Goal: Task Accomplishment & Management: Manage account settings

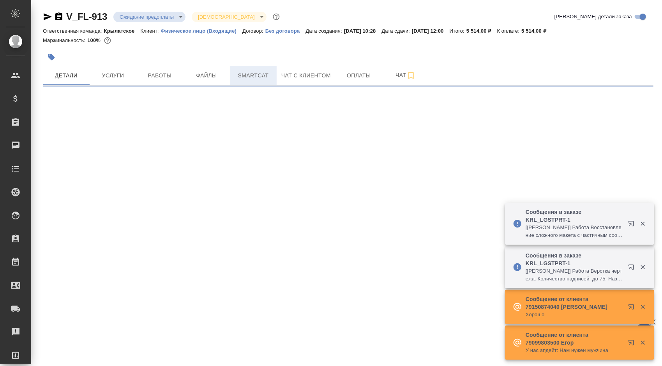
select select "RU"
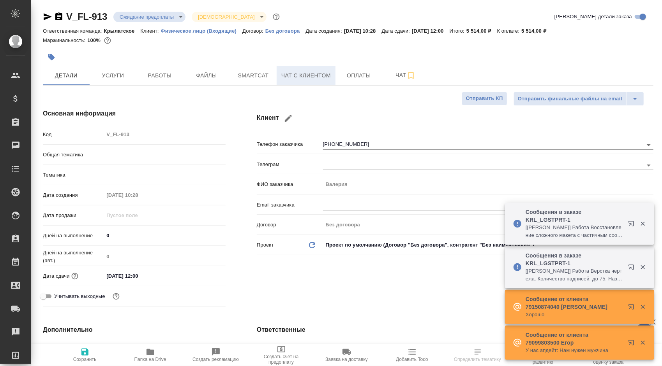
type textarea "x"
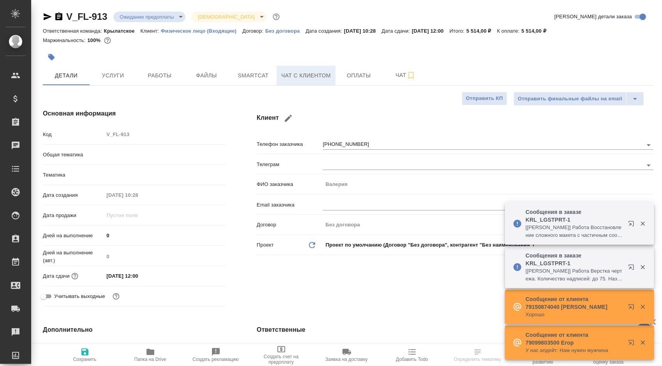
type textarea "x"
drag, startPoint x: 306, startPoint y: 80, endPoint x: 274, endPoint y: 203, distance: 126.8
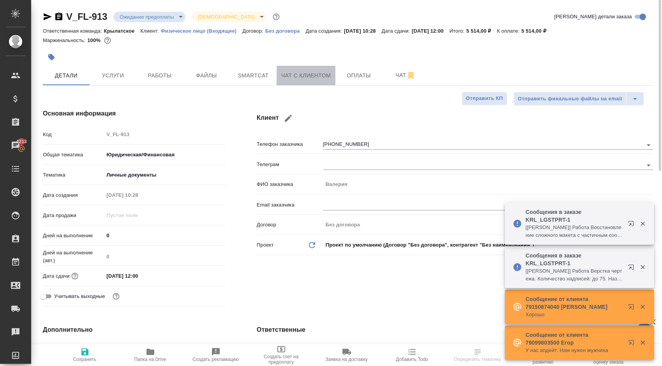
click at [308, 76] on span "Чат с клиентом" at bounding box center [305, 76] width 49 height 10
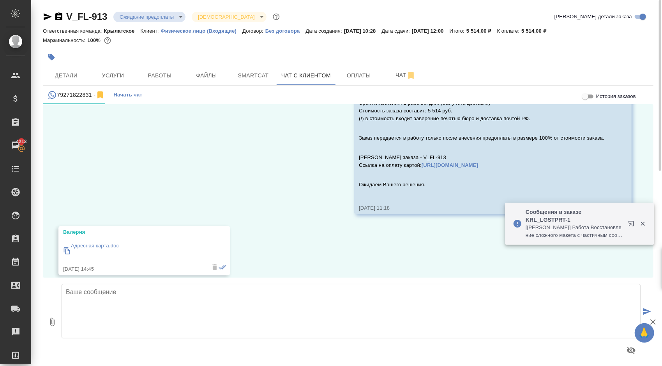
scroll to position [496, 0]
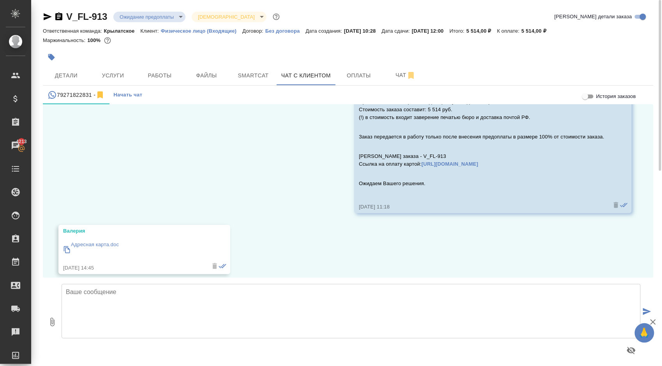
click at [107, 241] on p "Адресная карта.doc" at bounding box center [95, 245] width 48 height 8
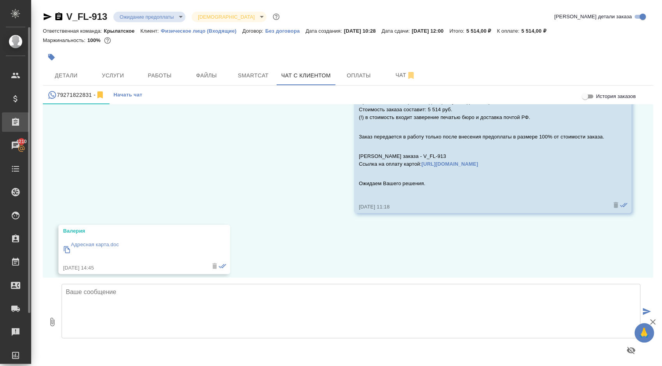
scroll to position [503, 0]
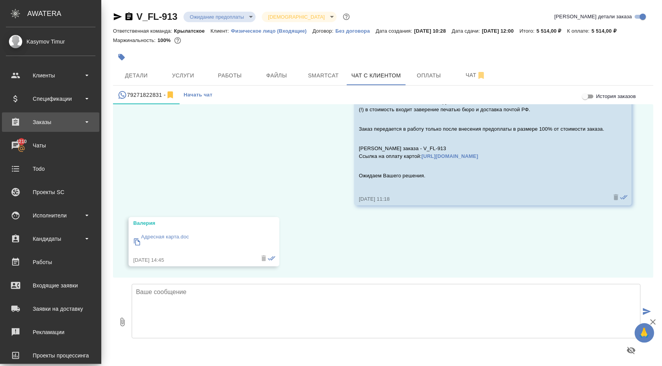
click at [70, 122] on div "Заказы" at bounding box center [51, 122] width 90 height 12
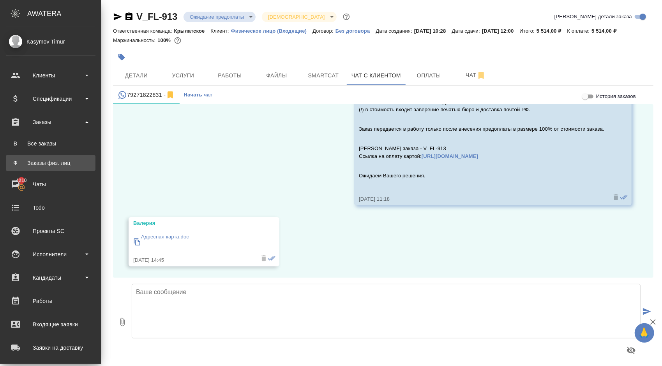
click at [58, 162] on div "Заказы физ. лиц" at bounding box center [51, 163] width 82 height 8
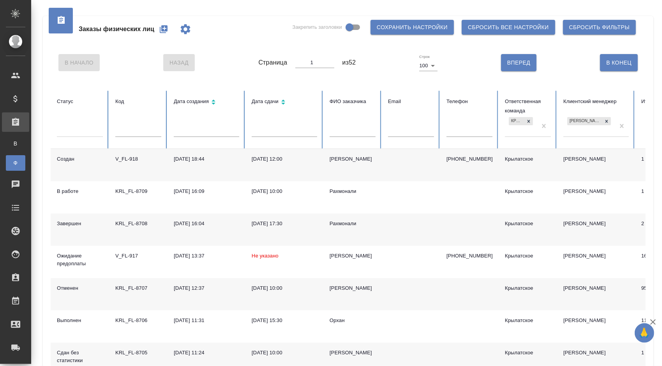
scroll to position [39, 0]
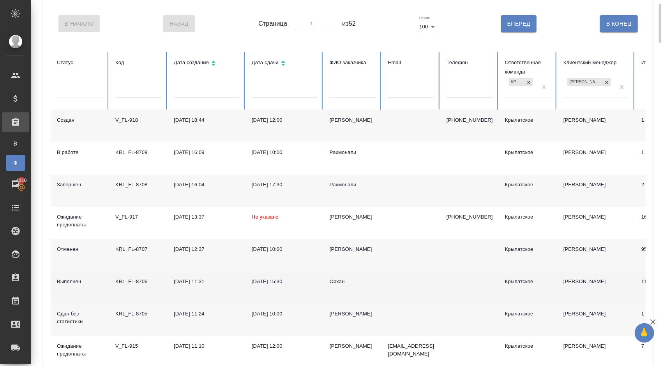
click at [342, 282] on div "Орхан" at bounding box center [352, 282] width 46 height 8
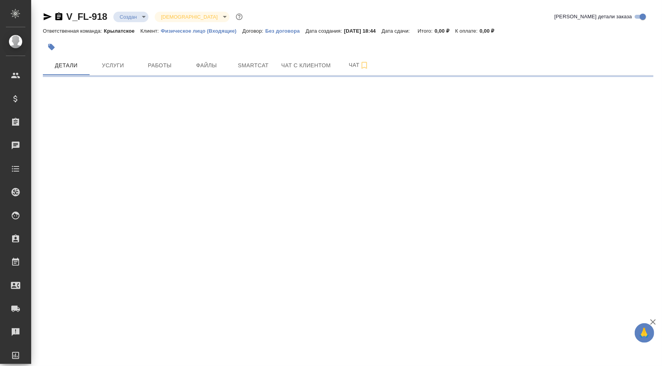
select select "RU"
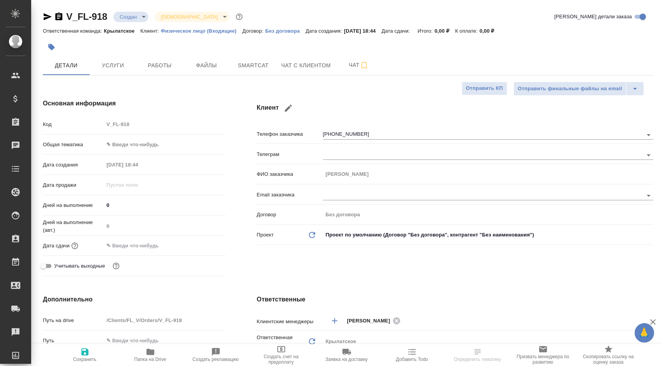
type textarea "x"
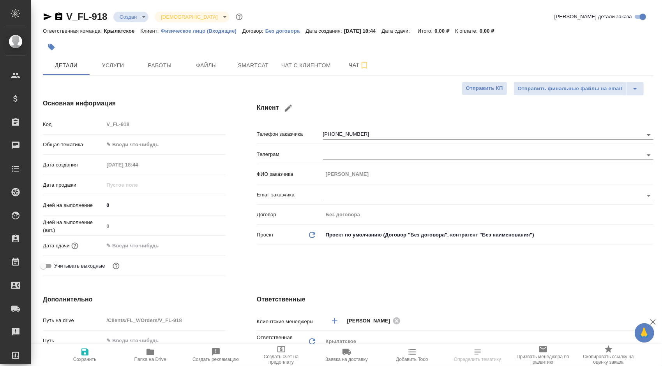
type textarea "x"
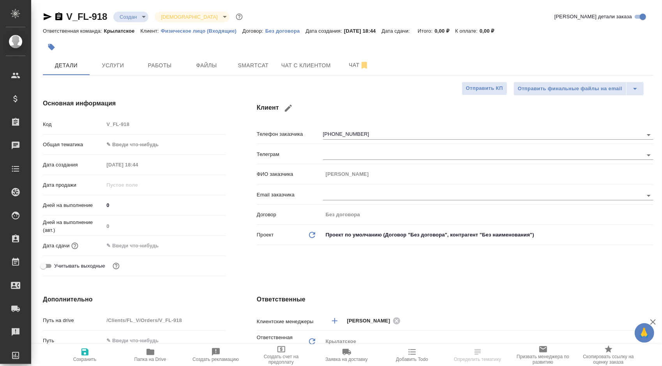
type textarea "x"
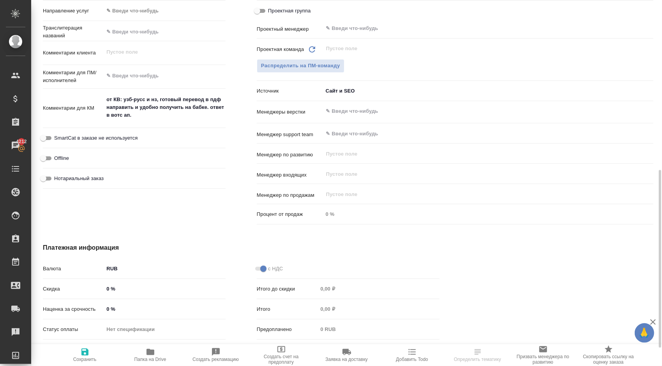
scroll to position [387, 0]
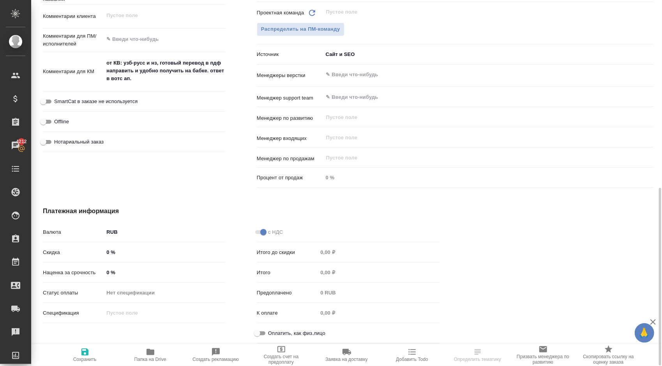
click at [259, 328] on div "Оплатить, как физ.лицо" at bounding box center [348, 334] width 183 height 14
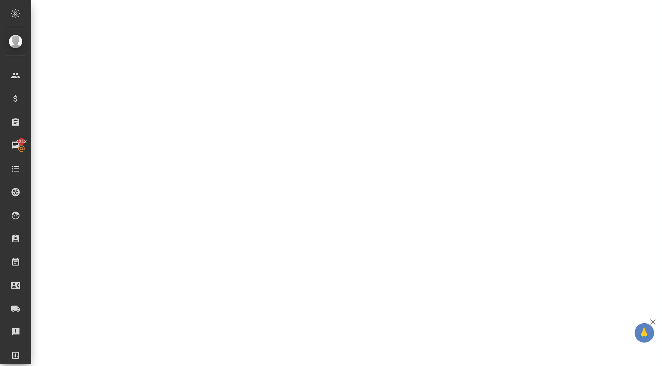
click at [260, 334] on div ".cls-1 fill:#fff; AWATERA [PERSON_NAME] Спецификации Заказы 4212 Чаты Todo Прое…" at bounding box center [331, 183] width 662 height 366
select select "RU"
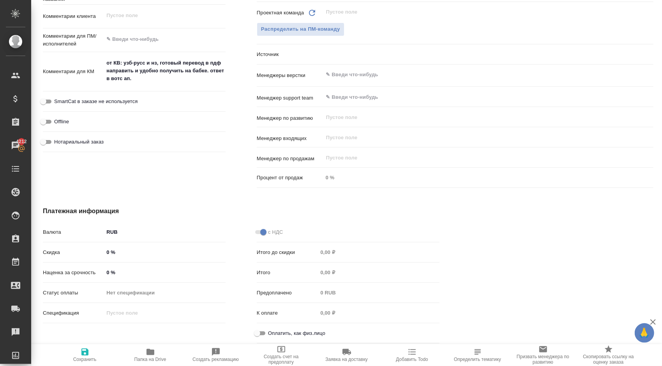
type textarea "x"
click at [260, 330] on input "Оплатить, как физ.лицо" at bounding box center [257, 333] width 28 height 9
checkbox input "true"
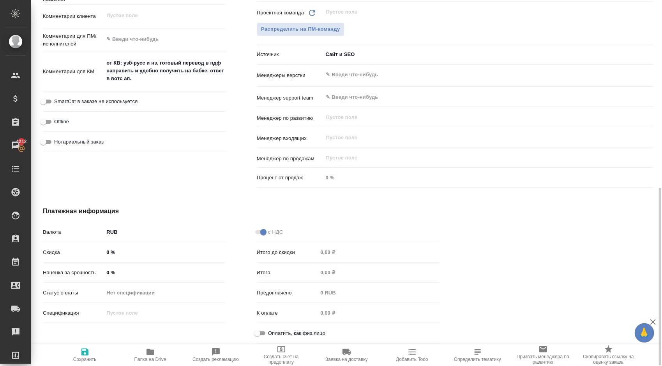
type textarea "x"
click at [100, 139] on span "Нотариальный заказ" at bounding box center [78, 142] width 49 height 8
click at [57, 139] on input "Нотариальный заказ" at bounding box center [43, 141] width 28 height 9
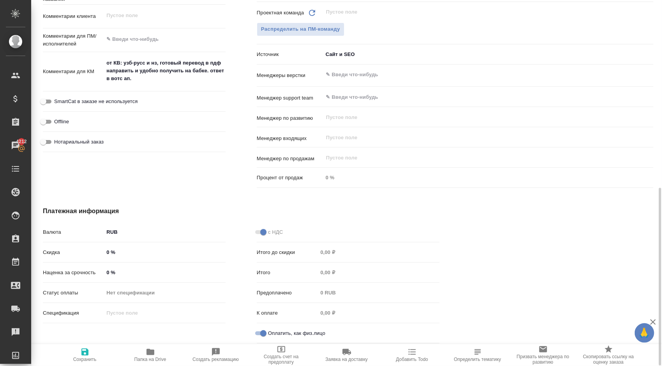
checkbox input "true"
type textarea "x"
click at [116, 104] on label "SmartCat в заказе не используется" at bounding box center [88, 101] width 99 height 9
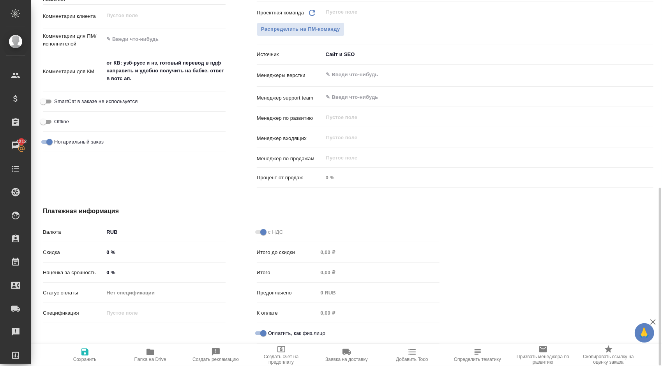
click at [57, 104] on input "SmartCat в заказе не используется" at bounding box center [43, 101] width 28 height 9
checkbox input "true"
type textarea "x"
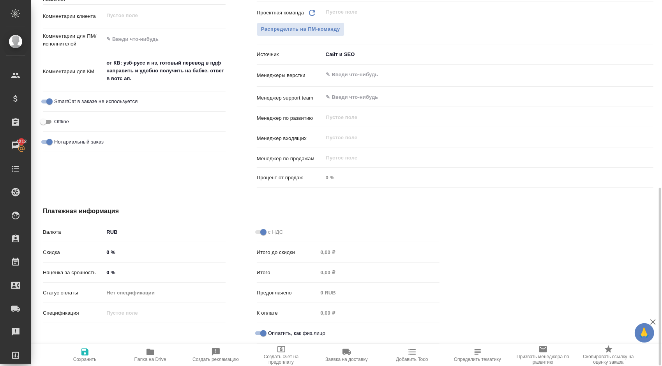
drag, startPoint x: 94, startPoint y: 352, endPoint x: 100, endPoint y: 351, distance: 5.9
click at [94, 352] on span "Сохранить" at bounding box center [85, 355] width 56 height 15
type textarea "x"
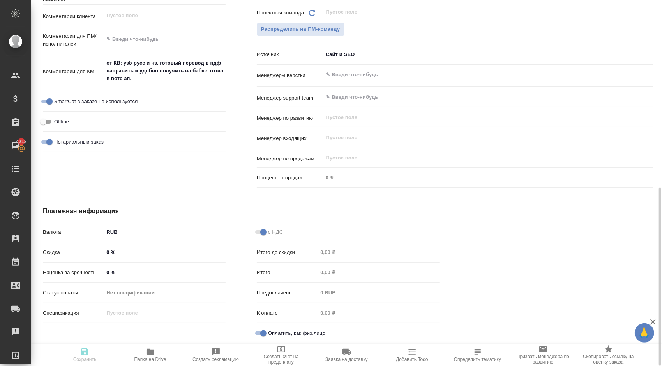
type textarea "x"
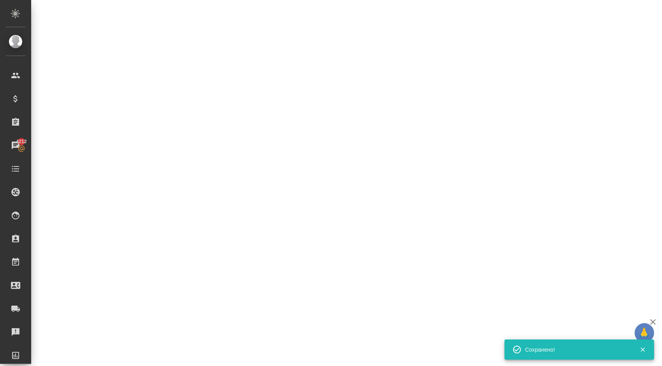
select select "RU"
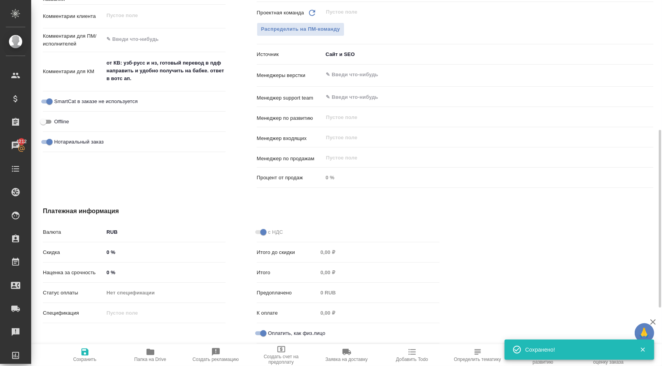
scroll to position [153, 0]
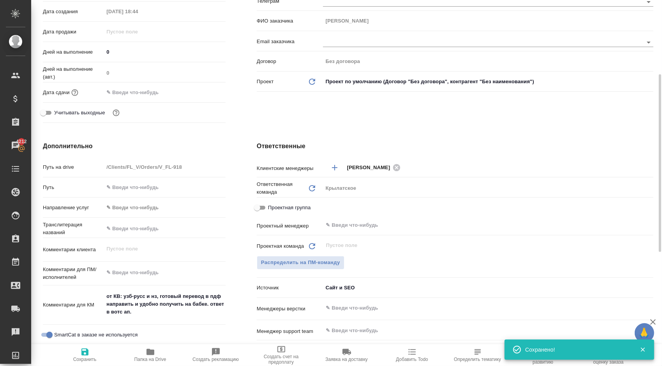
click at [155, 205] on body "🙏 .cls-1 fill:#fff; AWATERA [PERSON_NAME] Спецификации Заказы 4212 Чаты Todo Пр…" at bounding box center [331, 183] width 662 height 366
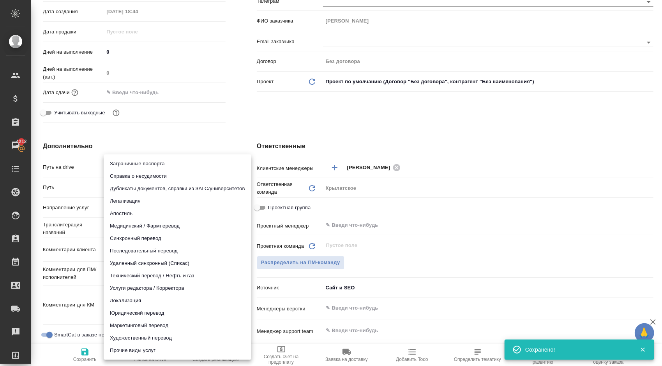
click at [139, 315] on li "Юридический перевод" at bounding box center [178, 313] width 148 height 12
type input "legalTranslation"
type textarea "x"
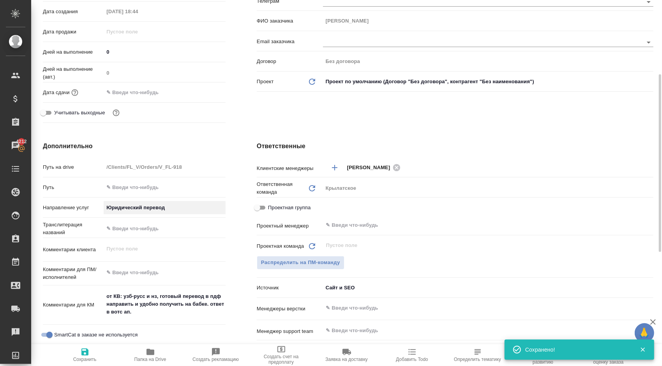
scroll to position [37, 0]
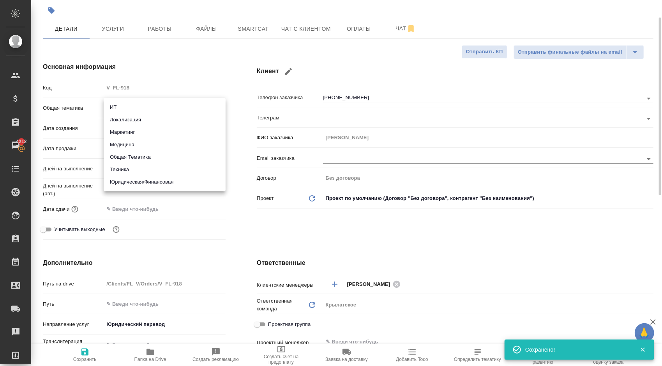
click at [138, 110] on body "🙏 .cls-1 fill:#fff; AWATERA [PERSON_NAME] Спецификации Заказы 4212 Чаты Todo Пр…" at bounding box center [331, 183] width 662 height 366
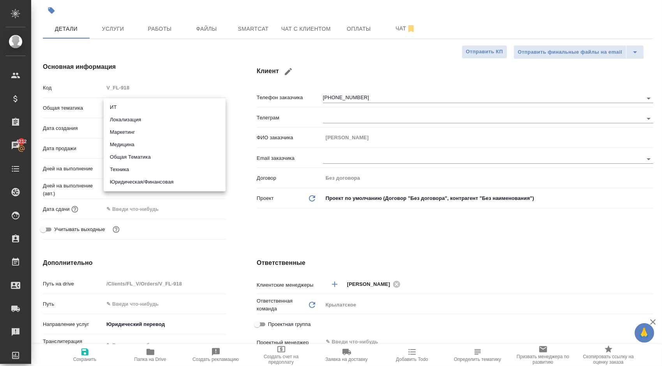
click at [135, 178] on li "Юридическая/Финансовая" at bounding box center [165, 182] width 122 height 12
type input "yr-fn"
type textarea "x"
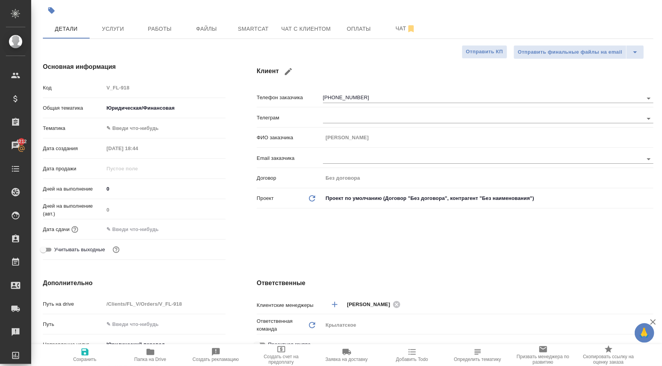
click at [121, 130] on body "🙏 .cls-1 fill:#fff; AWATERA [PERSON_NAME] Спецификации Заказы 4212 Чаты Todo Пр…" at bounding box center [331, 183] width 662 height 366
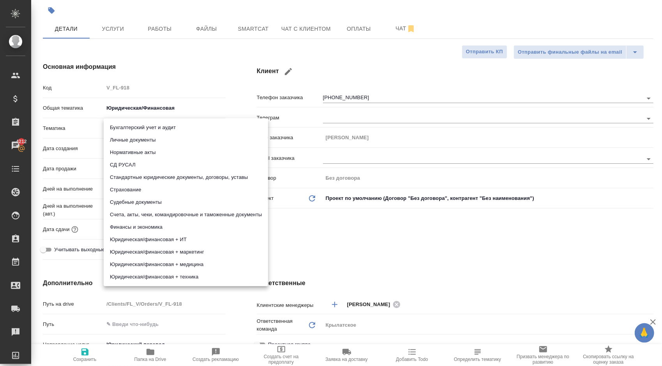
click at [121, 140] on li "Личные документы" at bounding box center [186, 140] width 164 height 12
type textarea "x"
type input "5a8b8b956a9677013d343cfe"
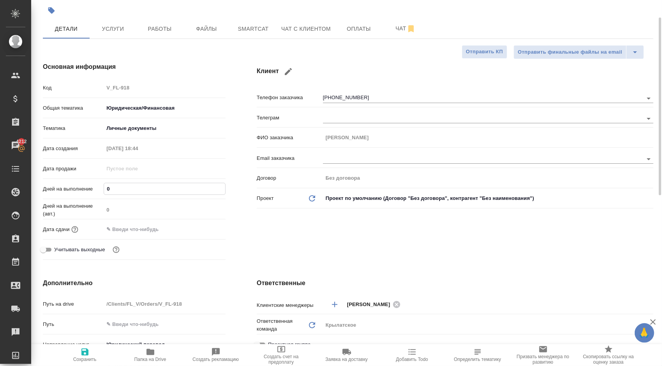
drag, startPoint x: 117, startPoint y: 190, endPoint x: 88, endPoint y: 183, distance: 30.3
click at [88, 183] on div "Дней на выполнение 0" at bounding box center [134, 189] width 183 height 14
type input "1"
type textarea "x"
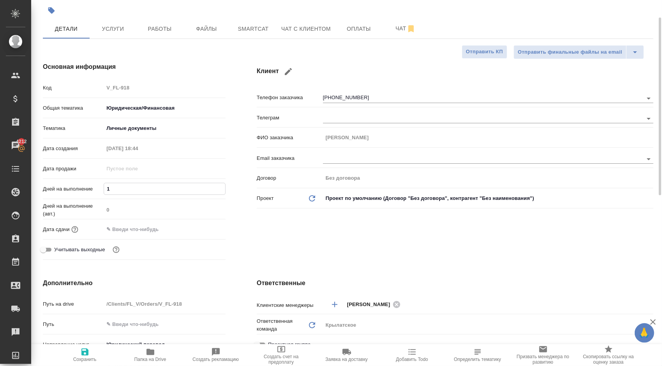
type textarea "x"
type input "1"
drag, startPoint x: 169, startPoint y: 276, endPoint x: 158, endPoint y: 258, distance: 21.0
click at [138, 224] on input "text" at bounding box center [138, 229] width 68 height 11
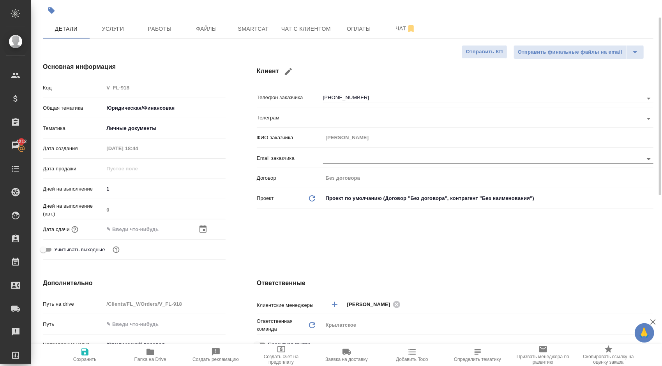
click at [208, 230] on div at bounding box center [211, 229] width 27 height 9
click at [204, 230] on icon "button" at bounding box center [202, 229] width 7 height 8
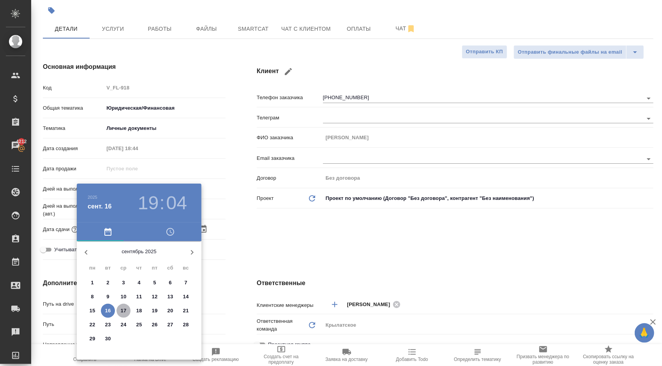
click at [124, 309] on p "17" at bounding box center [124, 311] width 6 height 8
type input "[DATE] 19:04"
type textarea "x"
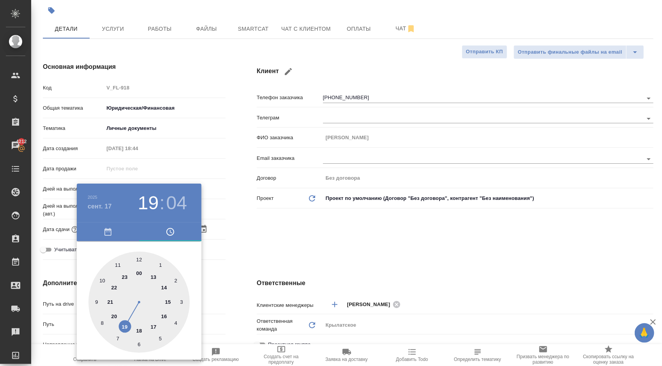
click at [139, 260] on div at bounding box center [138, 302] width 101 height 101
type input "[DATE] 12:04"
type textarea "x"
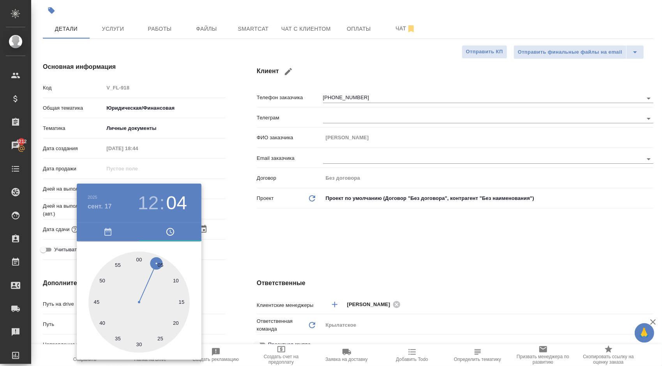
click at [139, 260] on div at bounding box center [138, 302] width 101 height 101
type input "[DATE] 12:00"
type textarea "x"
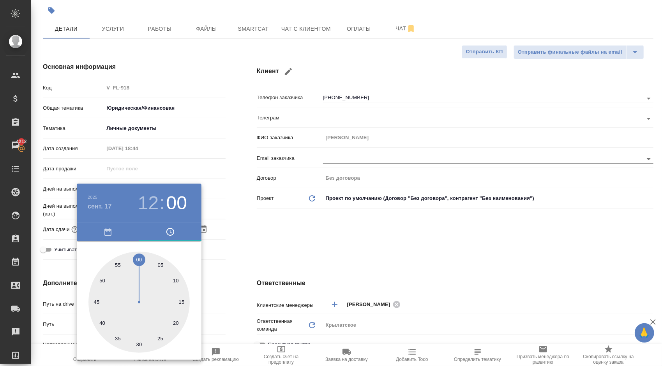
click at [241, 279] on div at bounding box center [331, 183] width 662 height 366
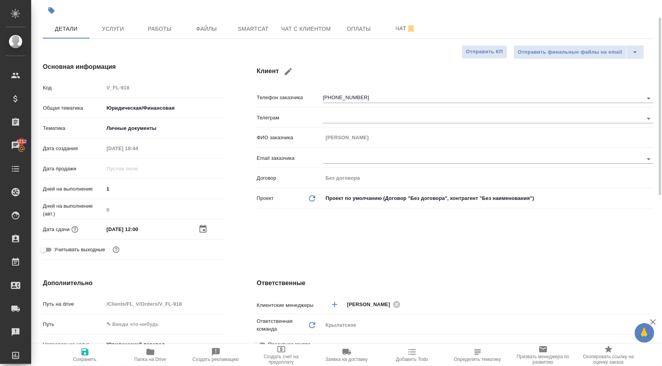
click at [97, 354] on span "Сохранить" at bounding box center [85, 355] width 56 height 15
type textarea "x"
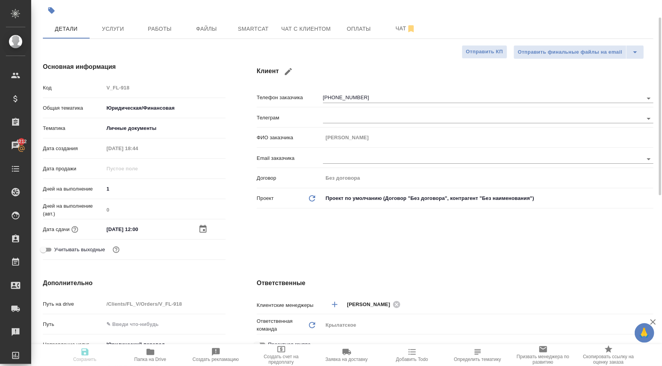
type textarea "x"
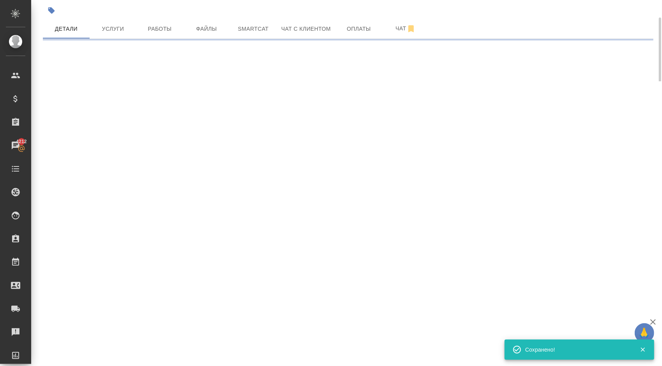
select select "RU"
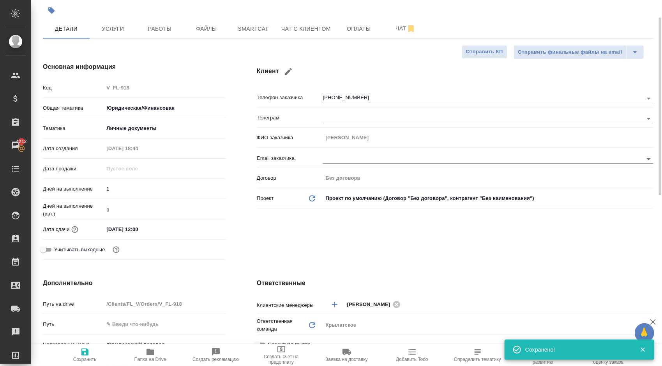
type textarea "x"
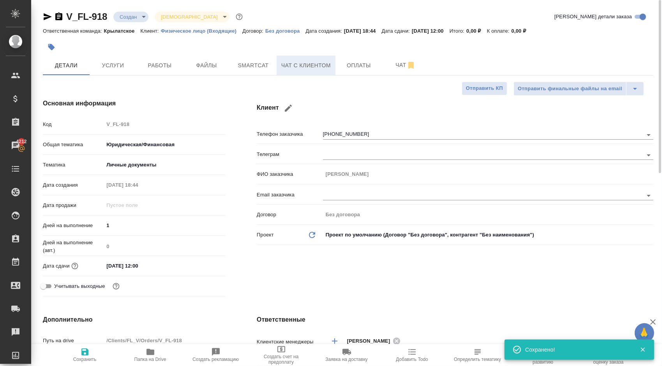
click at [323, 65] on span "Чат с клиентом" at bounding box center [305, 66] width 49 height 10
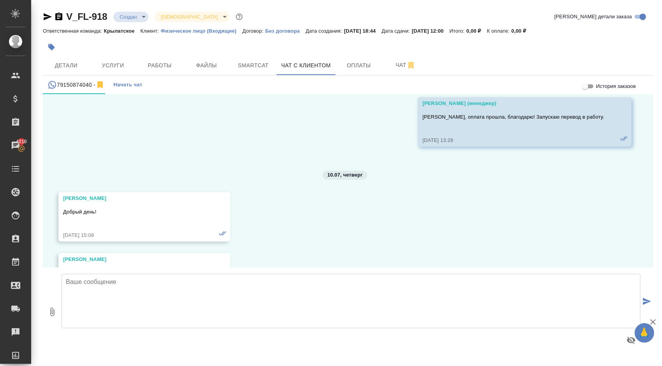
scroll to position [1168, 0]
click at [356, 65] on span "Оплаты" at bounding box center [358, 66] width 37 height 10
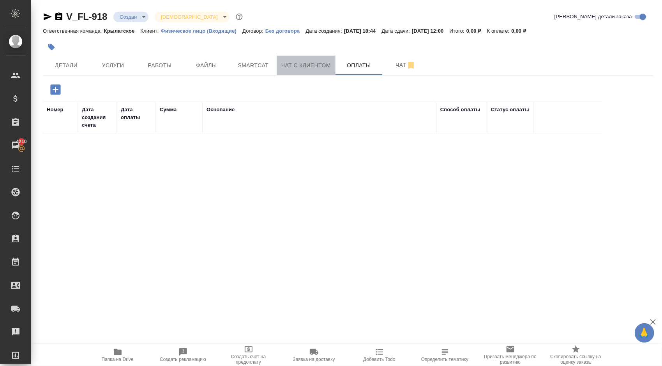
click at [326, 61] on span "Чат с клиентом" at bounding box center [305, 66] width 49 height 10
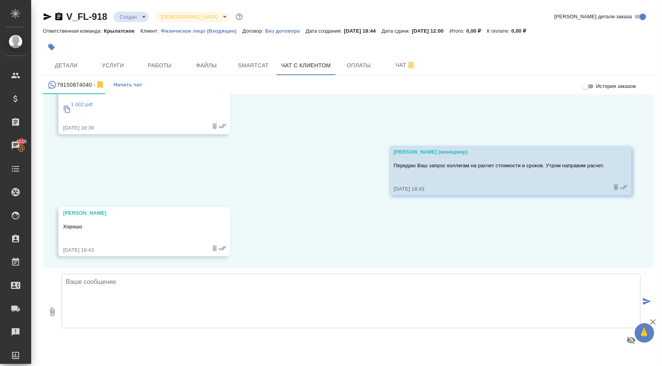
click at [583, 86] on input "История заказов" at bounding box center [585, 86] width 28 height 9
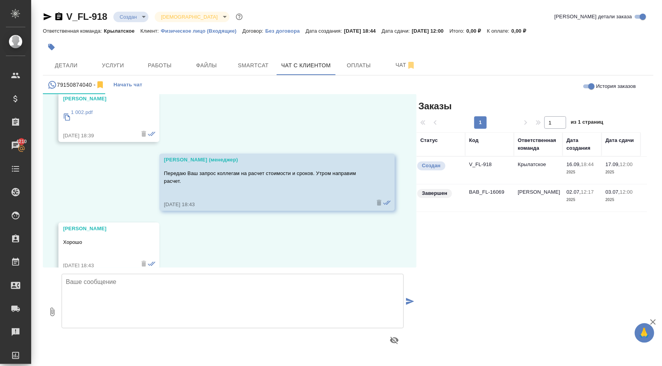
click at [525, 194] on td "[PERSON_NAME]" at bounding box center [538, 198] width 49 height 27
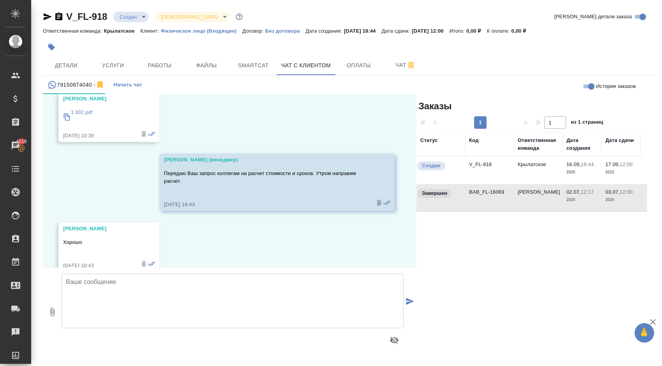
click at [525, 194] on td "[PERSON_NAME]" at bounding box center [538, 198] width 49 height 27
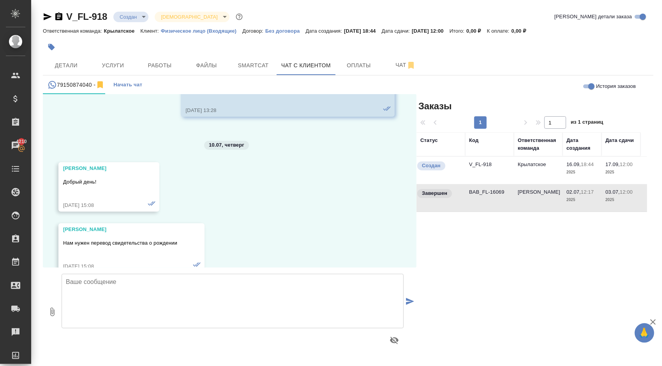
scroll to position [1219, 0]
click at [588, 84] on input "История заказов" at bounding box center [591, 86] width 28 height 9
checkbox input "false"
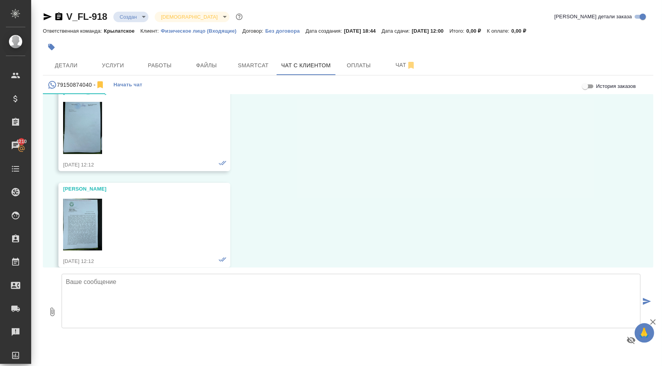
scroll to position [39, 0]
click at [73, 218] on img at bounding box center [82, 228] width 39 height 52
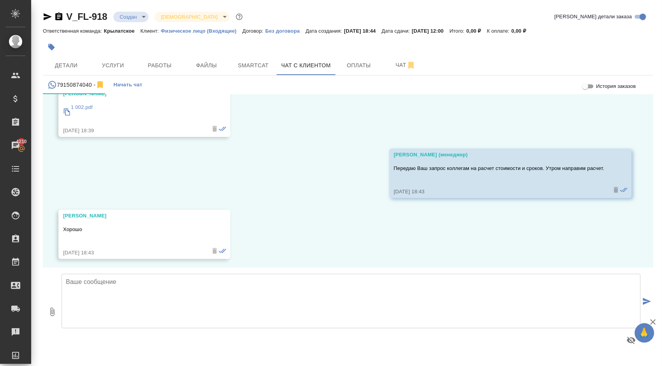
scroll to position [1554, 0]
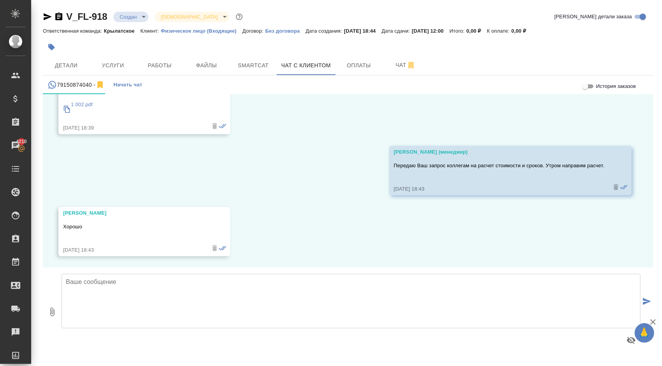
click at [86, 106] on p "1 002.pdf" at bounding box center [82, 105] width 22 height 8
click at [117, 58] on button "Услуги" at bounding box center [113, 65] width 47 height 19
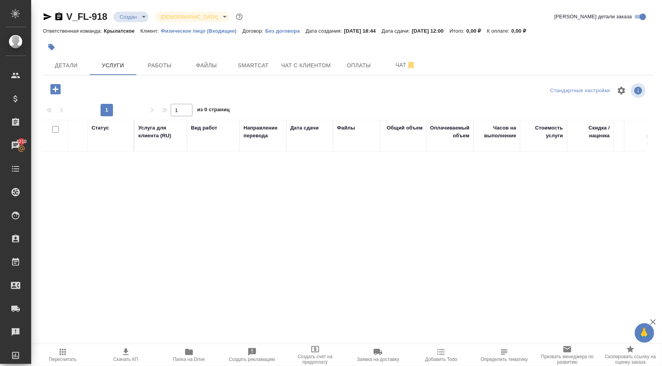
click at [60, 93] on icon "button" at bounding box center [56, 90] width 14 height 14
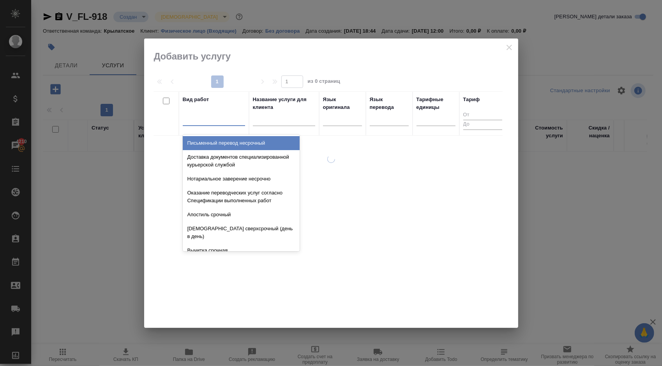
click at [199, 118] on div at bounding box center [214, 118] width 62 height 11
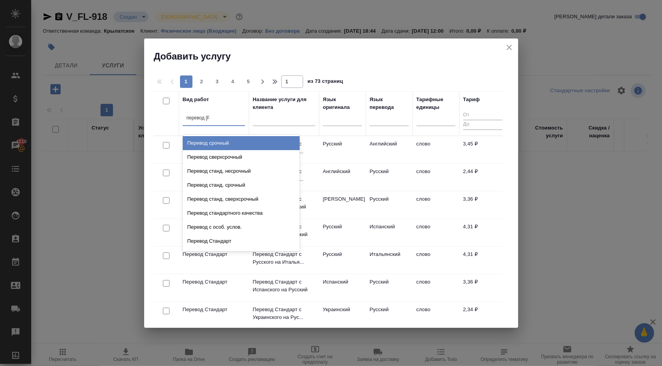
type input "перевод ст"
click at [262, 138] on div "Перевод станд. несрочный" at bounding box center [241, 143] width 117 height 14
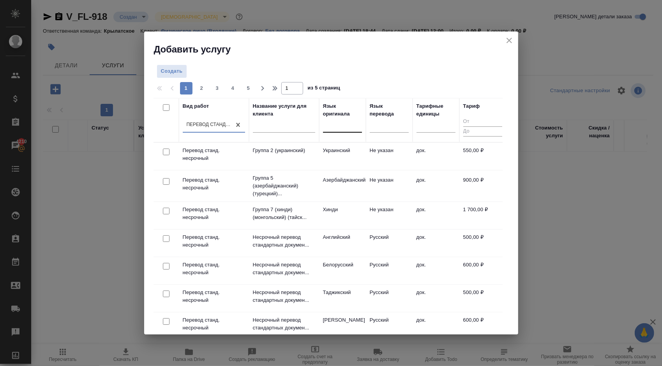
click at [341, 121] on div at bounding box center [342, 124] width 39 height 11
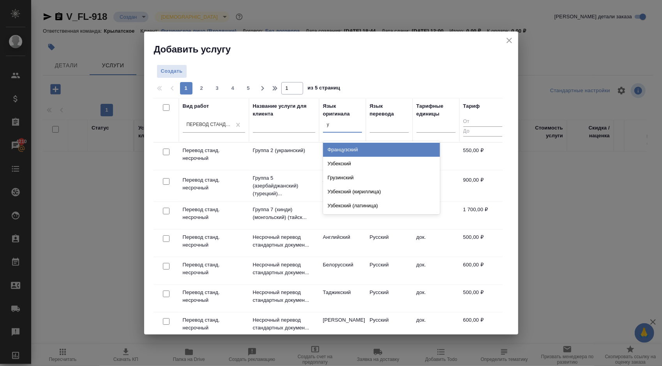
type input "уз"
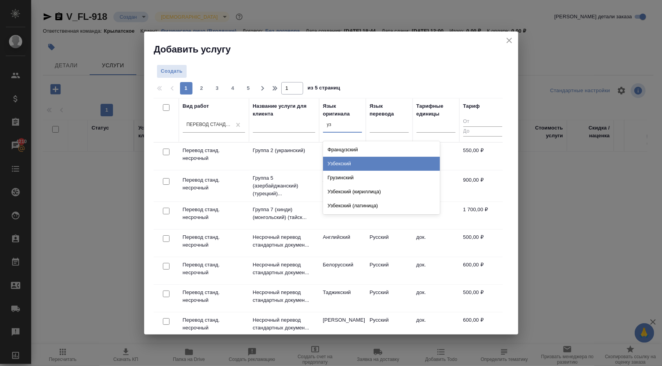
click at [352, 160] on div "Узбекский" at bounding box center [381, 164] width 117 height 14
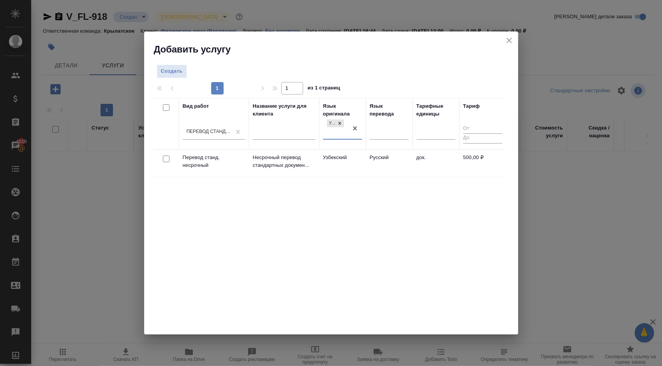
click at [357, 158] on td "Узбекский" at bounding box center [342, 163] width 47 height 27
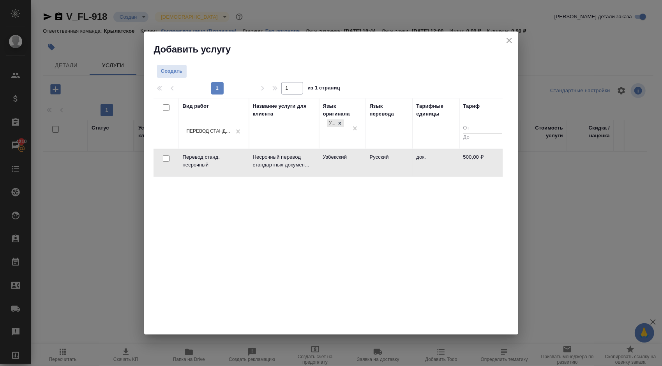
click at [357, 158] on td "Узбекский" at bounding box center [342, 163] width 47 height 27
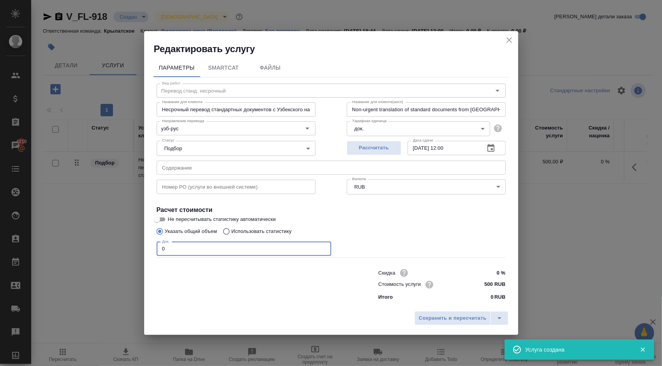
drag, startPoint x: 213, startPoint y: 252, endPoint x: 150, endPoint y: 233, distance: 66.2
click at [150, 233] on div "Параметры SmartCat Файлы Вид работ Перевод станд. несрочный Вид работ Название …" at bounding box center [331, 181] width 374 height 252
type input "1"
click at [472, 317] on span "Сохранить и пересчитать" at bounding box center [453, 318] width 68 height 9
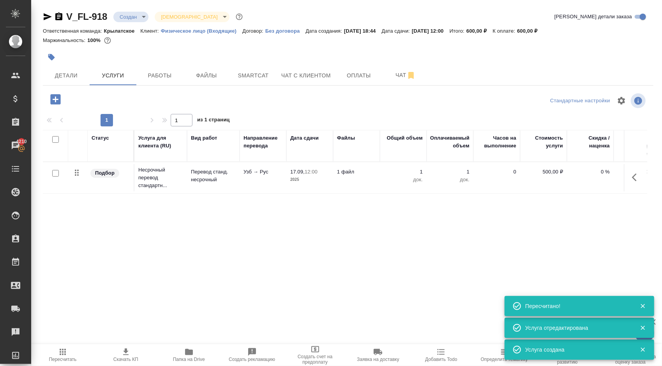
click at [62, 92] on div at bounding box center [56, 100] width 20 height 16
click at [61, 94] on icon "button" at bounding box center [56, 100] width 14 height 14
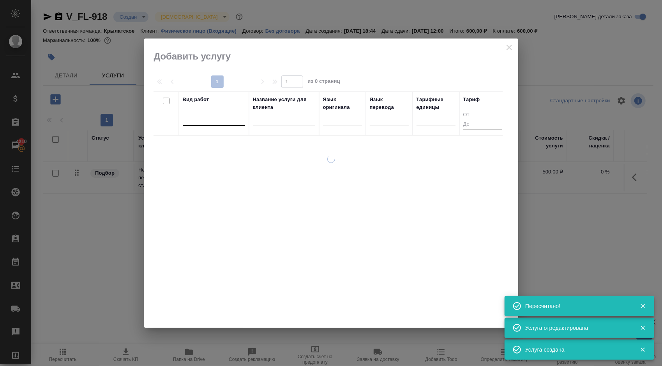
click at [209, 117] on div at bounding box center [214, 118] width 62 height 11
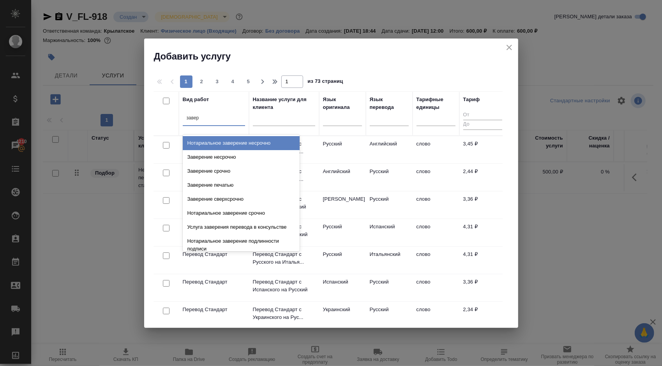
drag, startPoint x: 265, startPoint y: 153, endPoint x: 223, endPoint y: 119, distance: 54.5
click at [223, 119] on div "option Нотариальное заверение несрочно focused, 3 of 633. 19 results available …" at bounding box center [214, 121] width 62 height 20
type input "з"
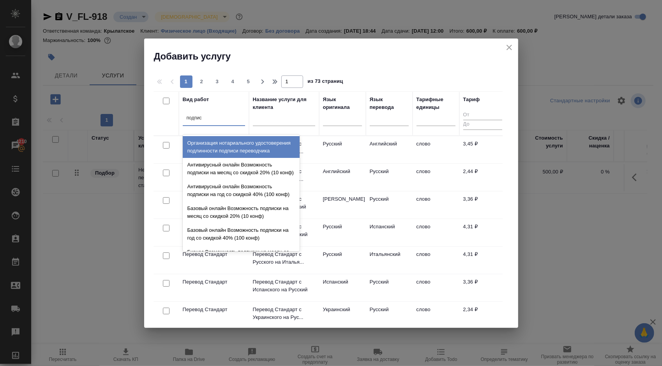
type input "подписи"
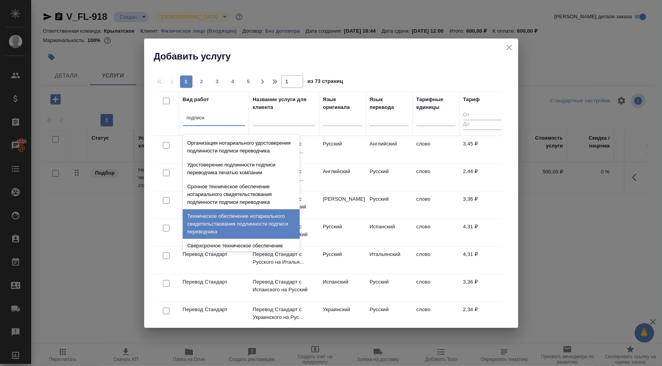
click at [260, 227] on div "Техническое обеспечение нотариального свидетельствования подлинности подписи пе…" at bounding box center [241, 224] width 117 height 30
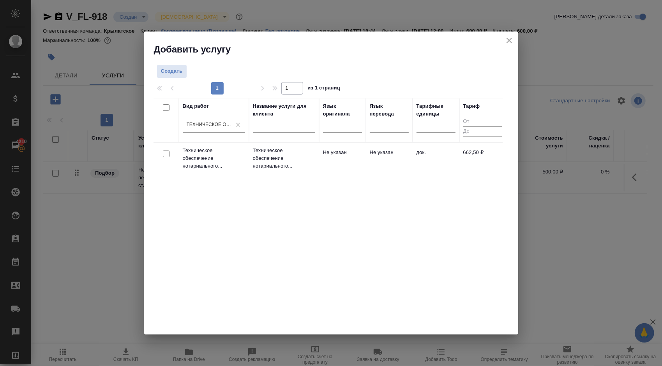
click at [340, 158] on td "Не указан" at bounding box center [342, 158] width 47 height 27
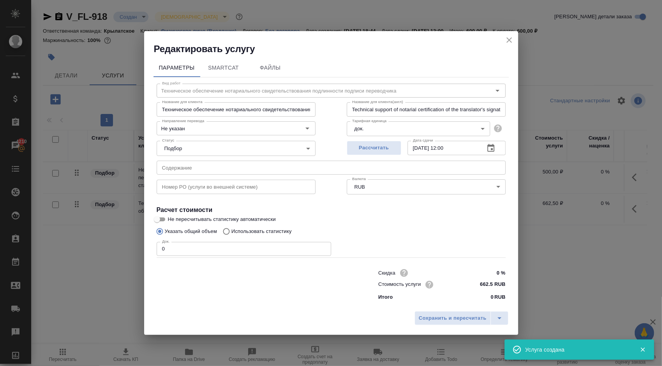
drag, startPoint x: 181, startPoint y: 254, endPoint x: 163, endPoint y: 248, distance: 19.0
click at [163, 248] on input "0" at bounding box center [244, 249] width 174 height 14
type input "1"
click at [443, 323] on span "Сохранить и пересчитать" at bounding box center [453, 318] width 68 height 9
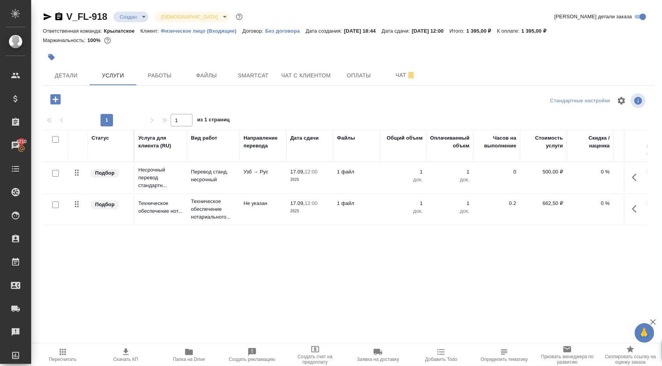
click at [71, 351] on span "Пересчитать" at bounding box center [63, 355] width 54 height 15
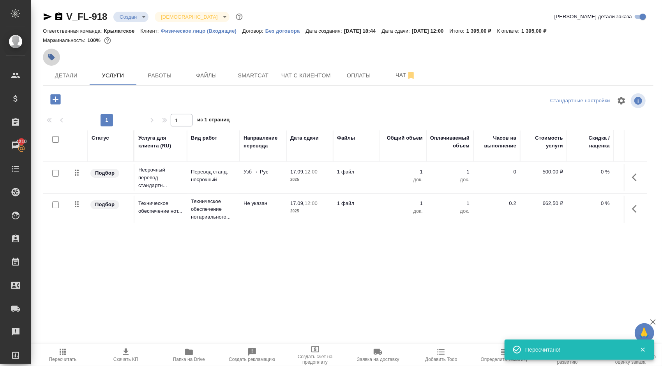
click at [55, 62] on button "button" at bounding box center [51, 57] width 17 height 17
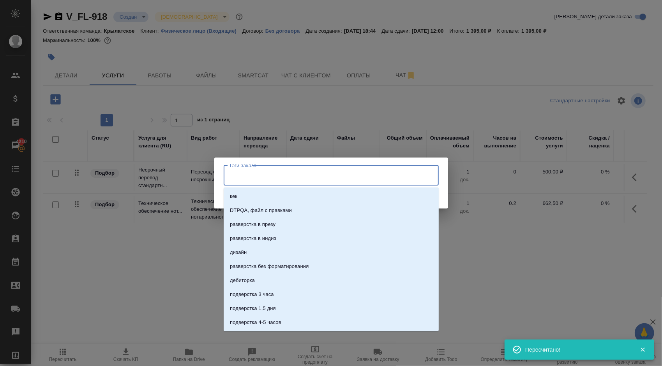
click at [249, 175] on input "Тэги заказа" at bounding box center [323, 175] width 193 height 13
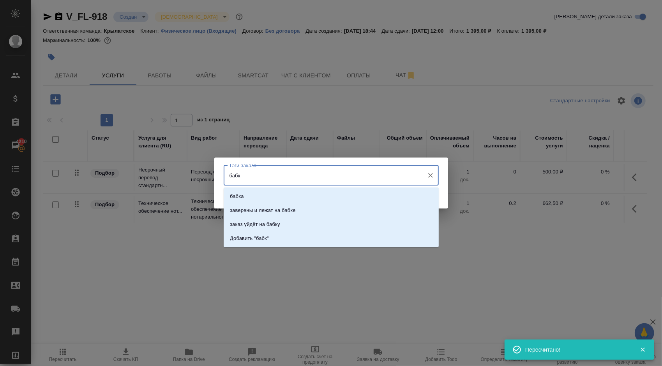
type input "бабку"
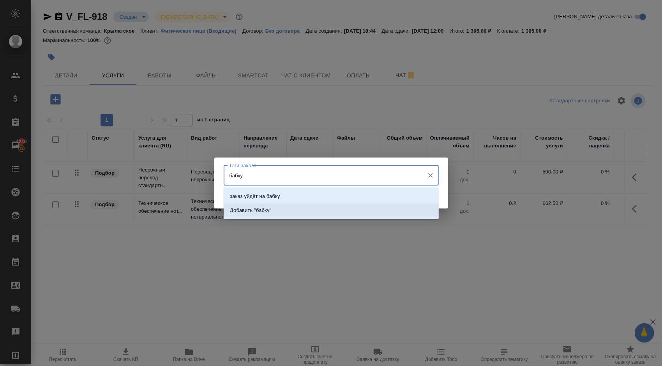
click at [301, 196] on li "заказ уйдёт на бабку" at bounding box center [330, 197] width 215 height 14
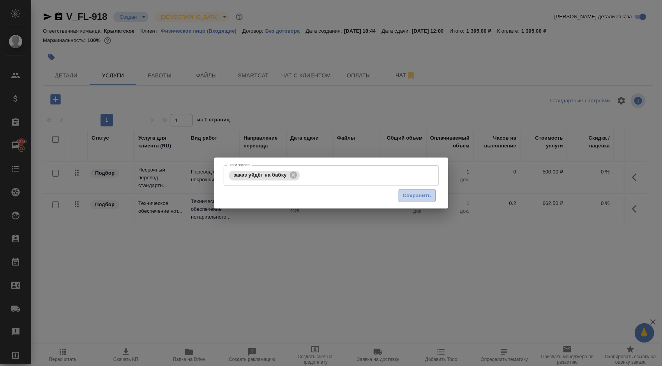
click at [408, 193] on span "Сохранить" at bounding box center [417, 196] width 28 height 9
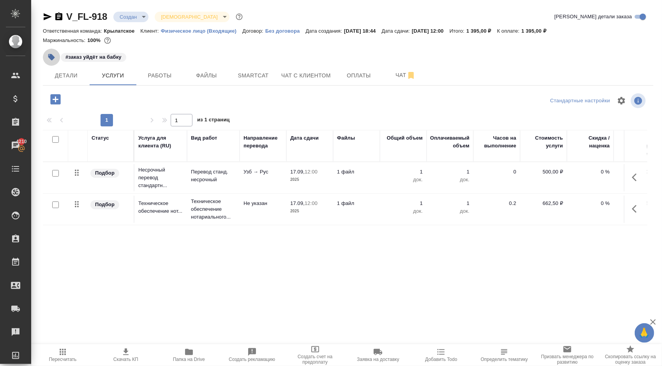
click at [55, 60] on icon "button" at bounding box center [52, 57] width 8 height 8
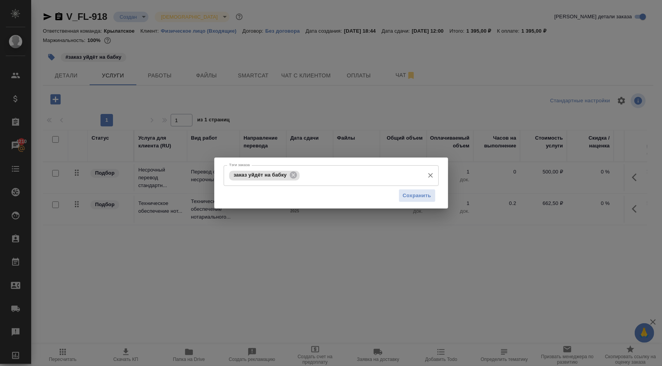
click at [337, 178] on input "Тэги заказа" at bounding box center [360, 175] width 119 height 13
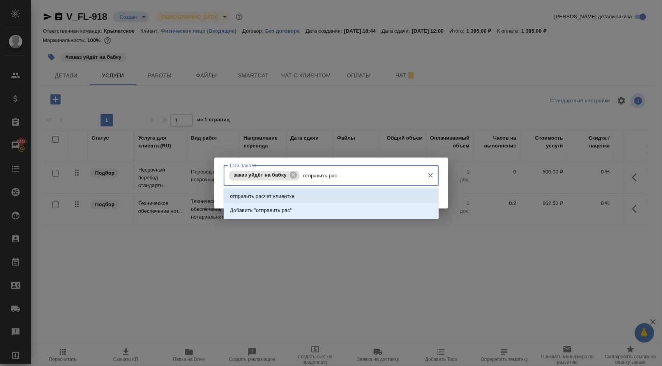
drag, startPoint x: 309, startPoint y: 194, endPoint x: 362, endPoint y: 158, distance: 64.4
click at [362, 158] on body "🙏 .cls-1 fill:#fff; AWATERA [PERSON_NAME] Спецификации Заказы 4210 Чаты Todo Пр…" at bounding box center [331, 183] width 662 height 366
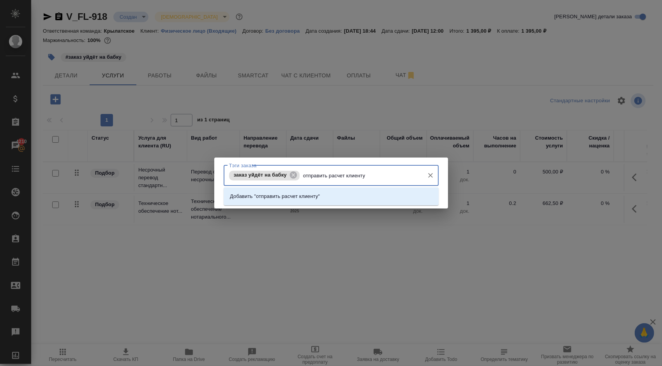
type input "отправить расчет клиенту"
click at [355, 195] on li "Добавить "отправить расчет клиенту "" at bounding box center [330, 197] width 215 height 14
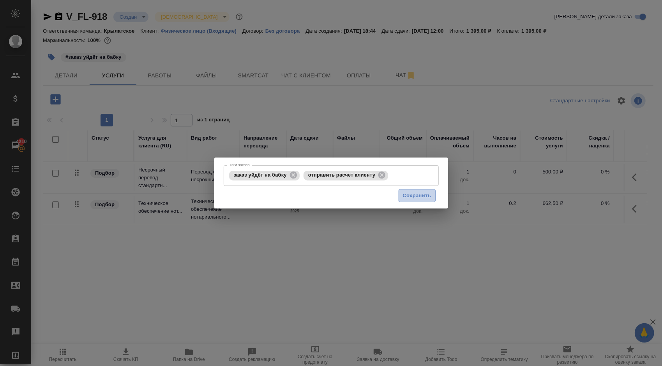
click at [401, 201] on button "Сохранить" at bounding box center [416, 196] width 37 height 14
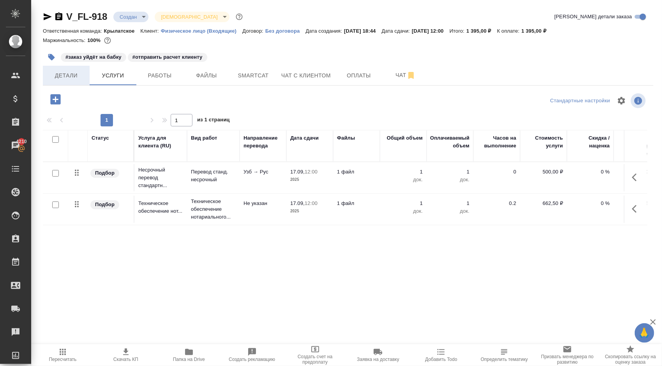
click at [79, 77] on span "Детали" at bounding box center [66, 76] width 37 height 10
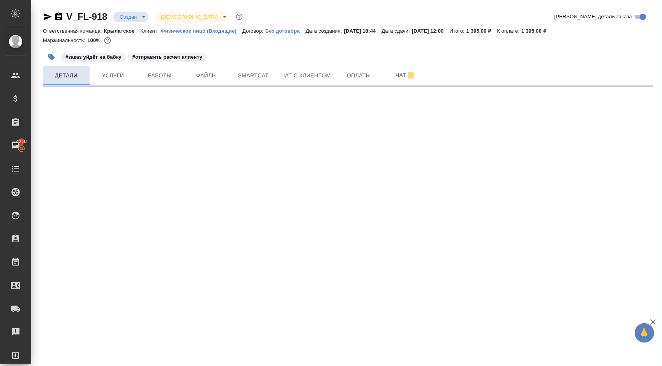
select select "RU"
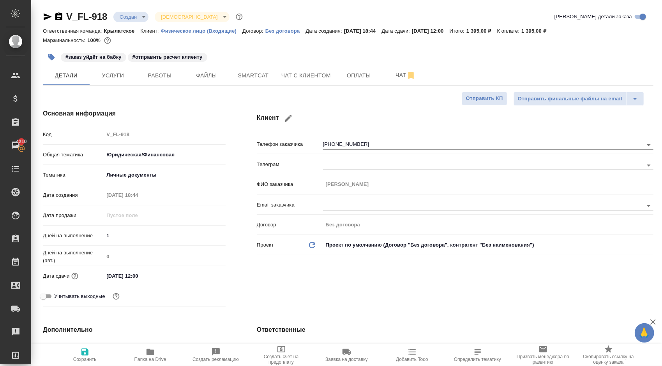
type textarea "x"
click at [158, 79] on span "Работы" at bounding box center [159, 76] width 37 height 10
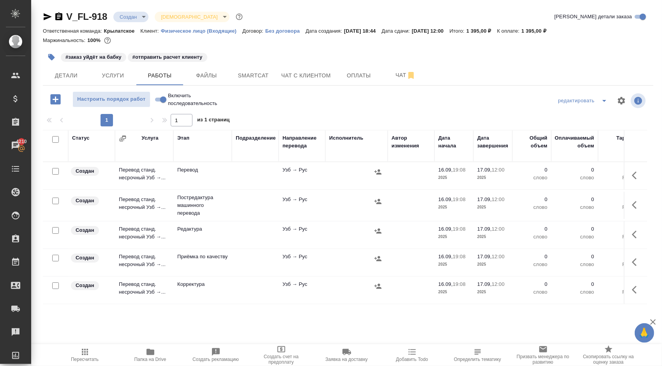
click at [160, 99] on input "Включить последовательность" at bounding box center [163, 99] width 28 height 9
checkbox input "true"
click at [56, 140] on input "checkbox" at bounding box center [55, 139] width 7 height 7
checkbox input "true"
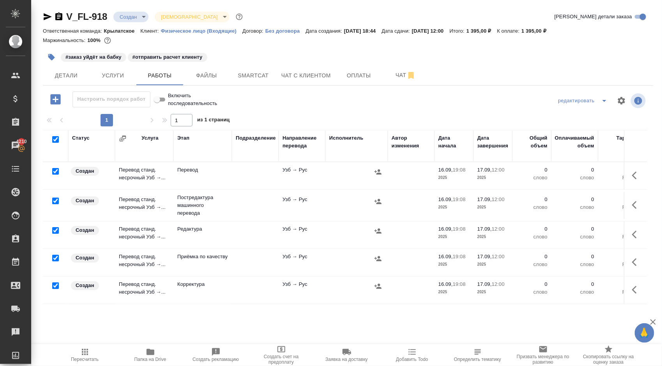
checkbox input "true"
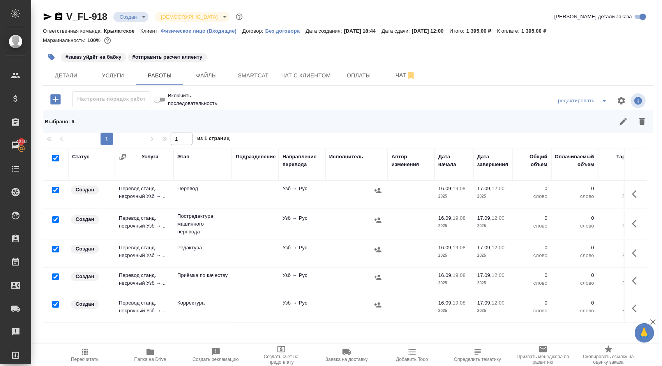
click at [55, 191] on input "checkbox" at bounding box center [55, 190] width 7 height 7
checkbox input "false"
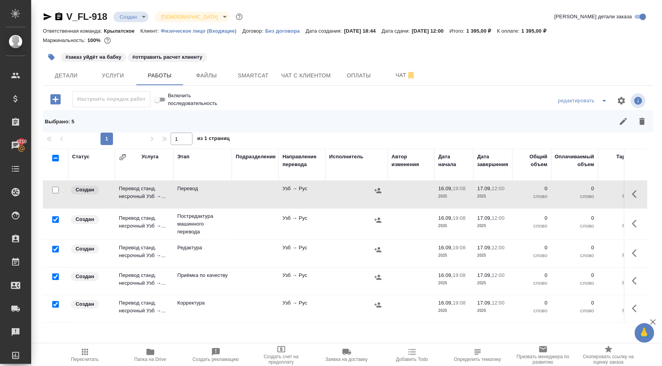
scroll to position [35, 0]
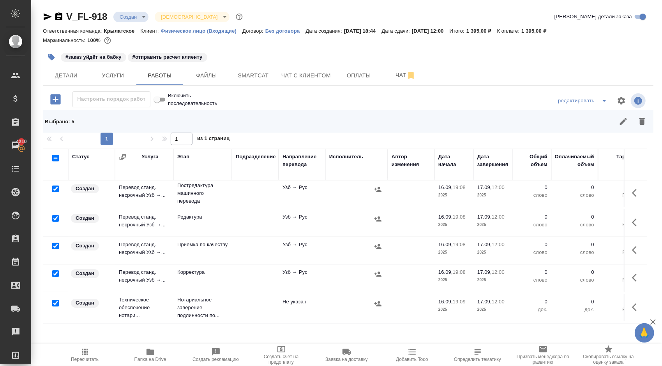
drag, startPoint x: 54, startPoint y: 241, endPoint x: 60, endPoint y: 246, distance: 8.0
click at [54, 243] on input "checkbox" at bounding box center [55, 246] width 7 height 7
checkbox input "false"
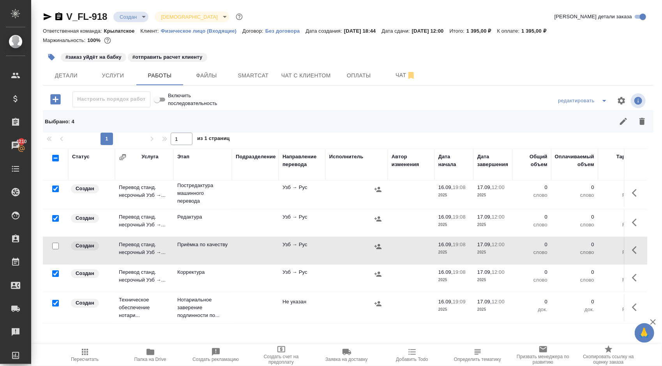
click at [55, 300] on input "checkbox" at bounding box center [55, 303] width 7 height 7
checkbox input "false"
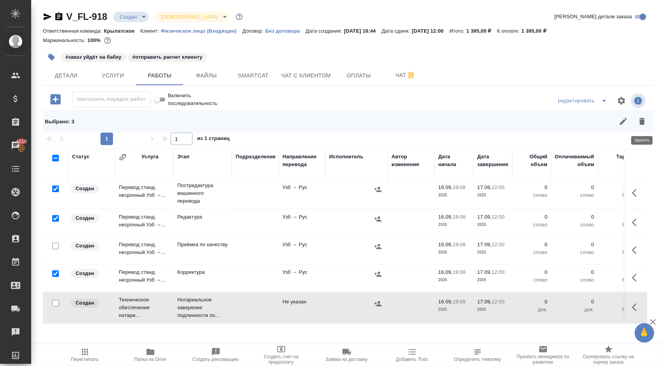
click at [647, 120] on button "button" at bounding box center [641, 121] width 19 height 19
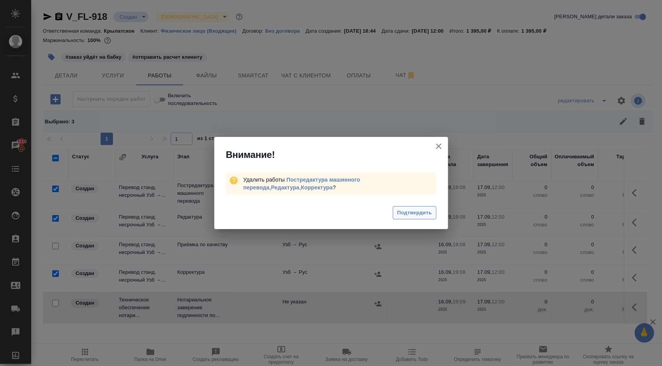
click at [426, 213] on span "Подтвердить" at bounding box center [414, 213] width 35 height 9
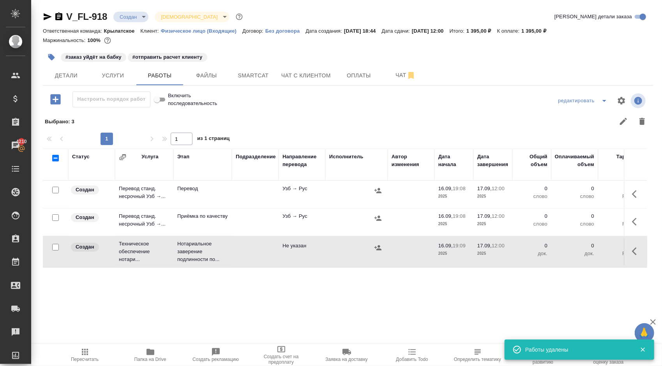
scroll to position [0, 0]
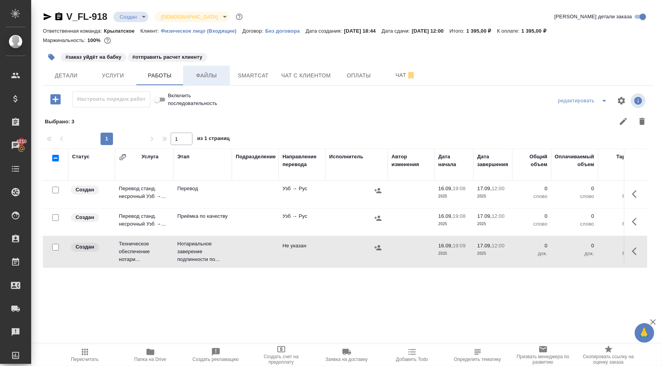
click at [212, 78] on span "Файлы" at bounding box center [206, 76] width 37 height 10
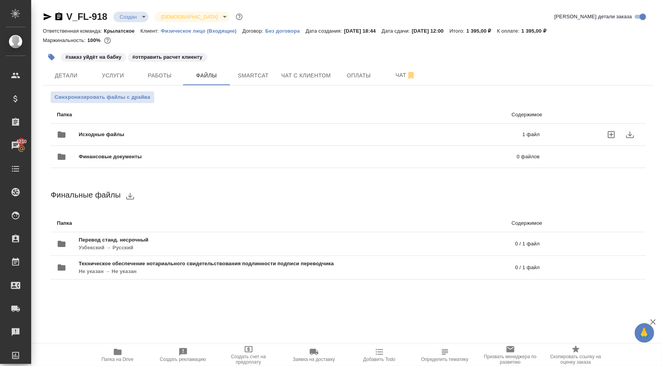
click at [104, 128] on div "Исходные файлы 1 файл" at bounding box center [298, 134] width 482 height 19
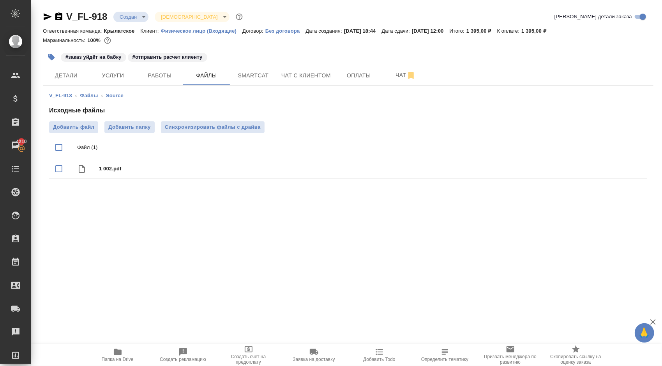
click at [217, 119] on div "Исходные файлы Добавить файл Добавить папку Синхронизировать файлы с драйва Фай…" at bounding box center [348, 144] width 598 height 76
click at [223, 128] on span "Синхронизировать файлы с драйва" at bounding box center [213, 127] width 96 height 8
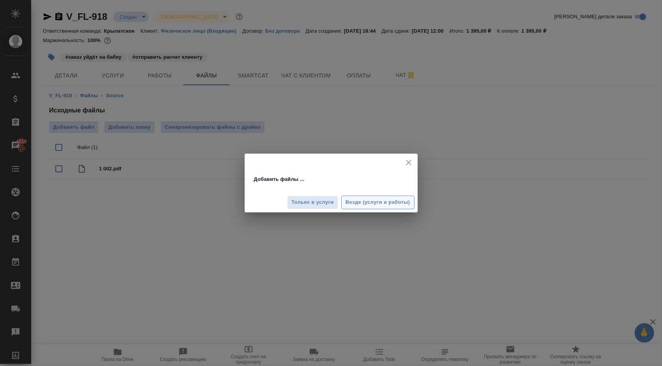
drag, startPoint x: 355, startPoint y: 188, endPoint x: 368, endPoint y: 196, distance: 15.6
click at [363, 194] on div "Только в услуги Везде (услуги и работы)" at bounding box center [331, 200] width 173 height 26
click at [368, 196] on button "Везде (услуги и работы)" at bounding box center [377, 203] width 73 height 14
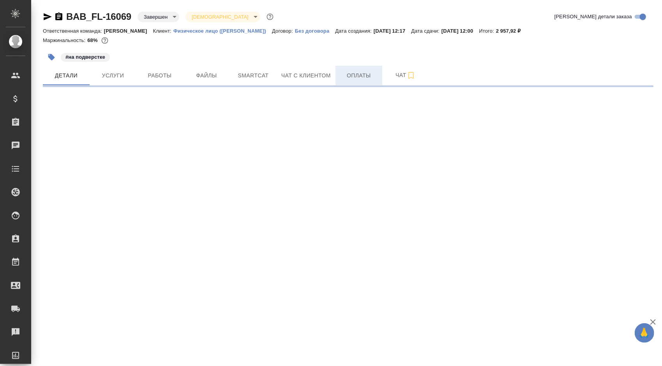
click at [354, 80] on span "Оплаты" at bounding box center [358, 76] width 37 height 10
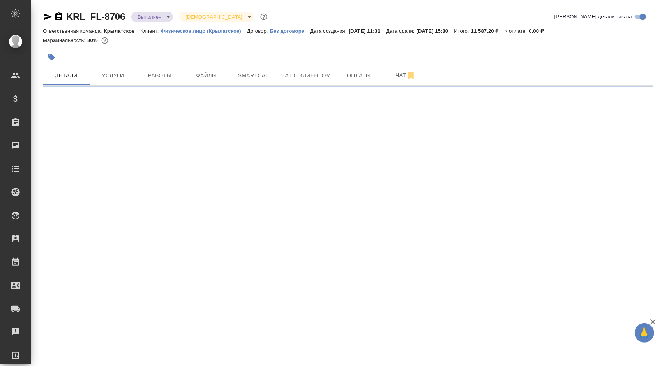
select select "RU"
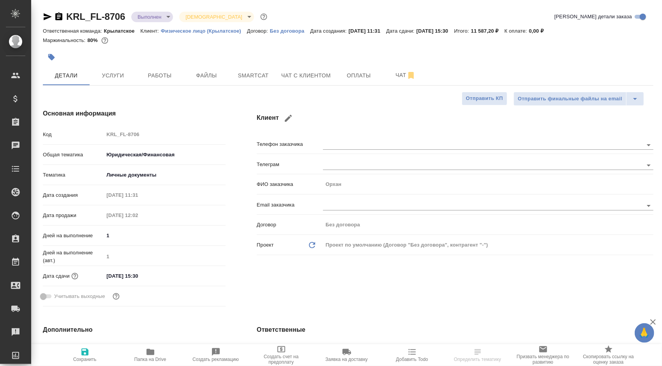
type textarea "x"
click at [170, 358] on span "Папка на Drive" at bounding box center [150, 355] width 56 height 15
type textarea "x"
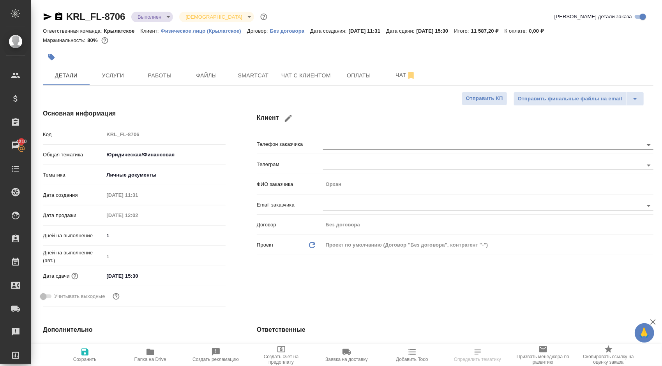
type textarea "x"
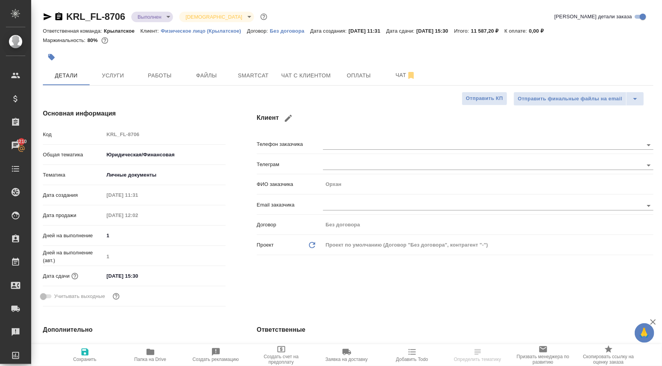
type textarea "x"
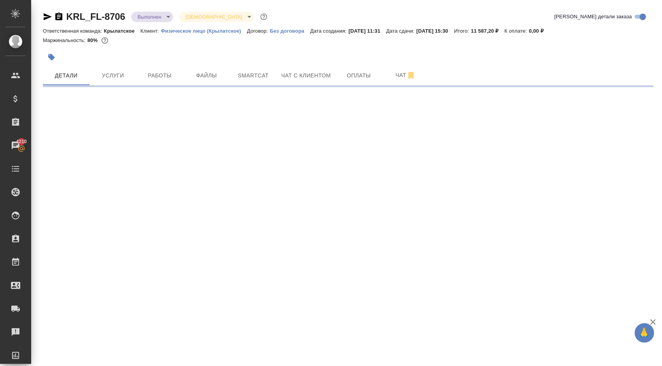
select select "RU"
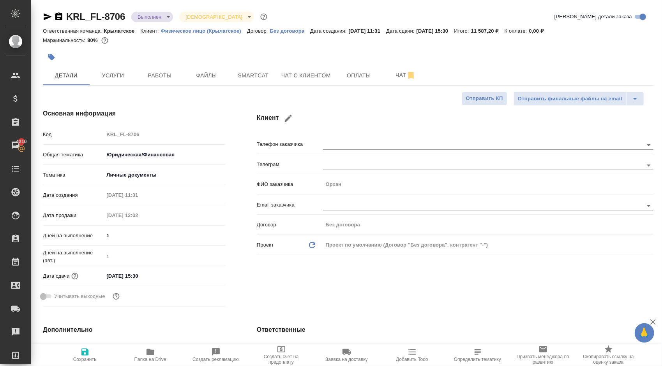
type textarea "x"
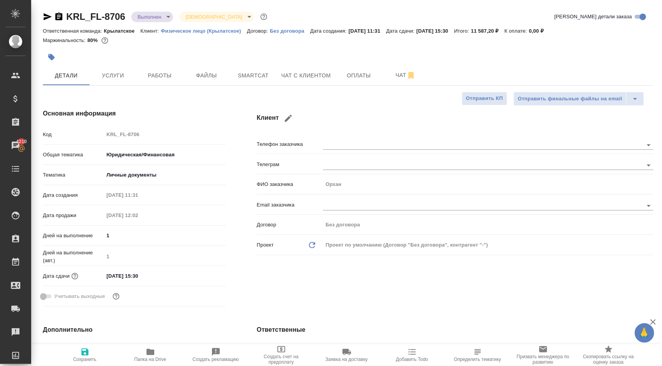
type textarea "x"
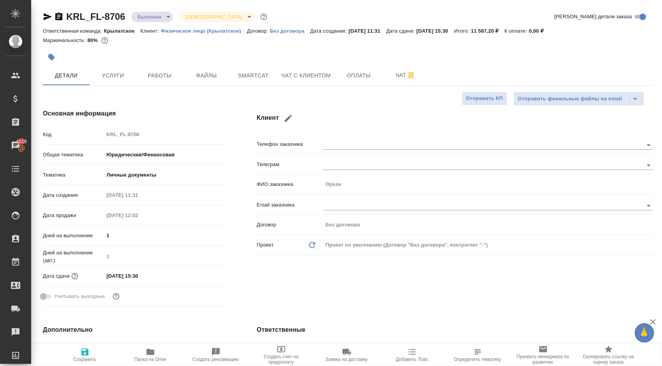
type textarea "x"
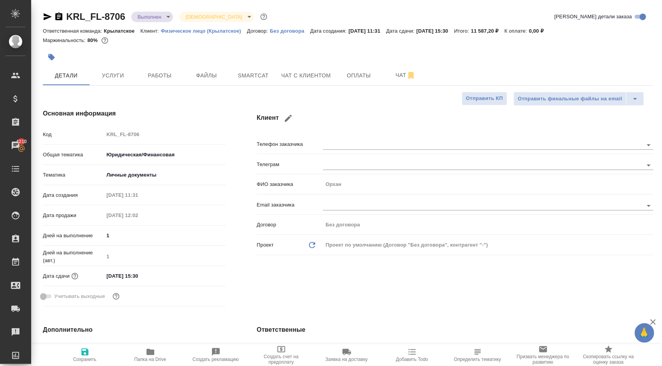
type textarea "x"
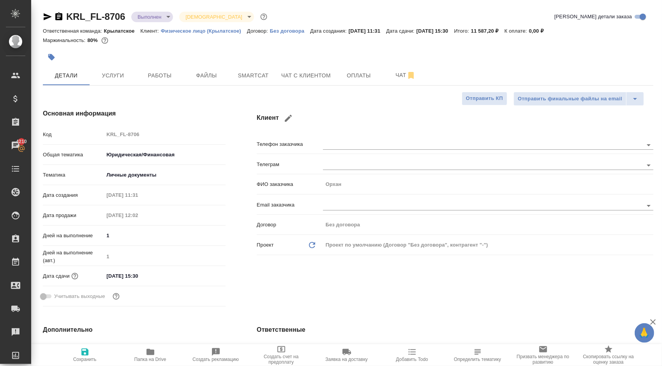
type textarea "x"
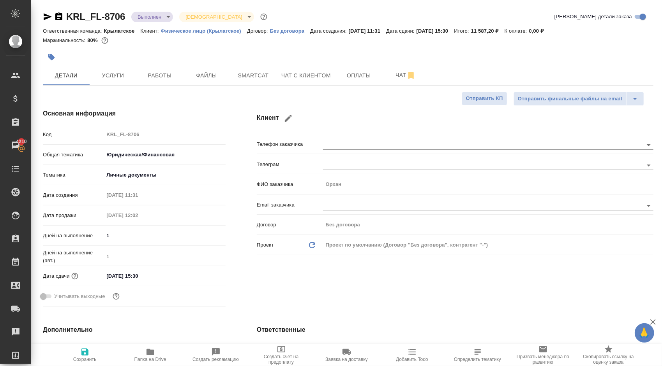
type textarea "x"
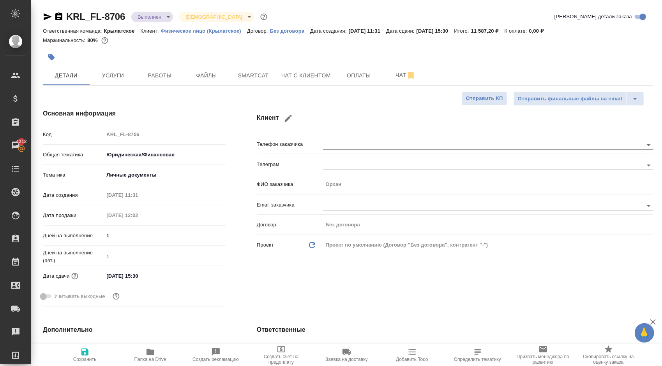
type textarea "x"
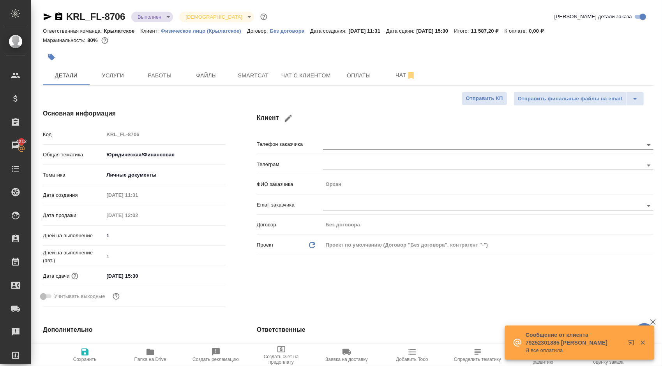
click at [45, 16] on icon "button" at bounding box center [47, 16] width 9 height 9
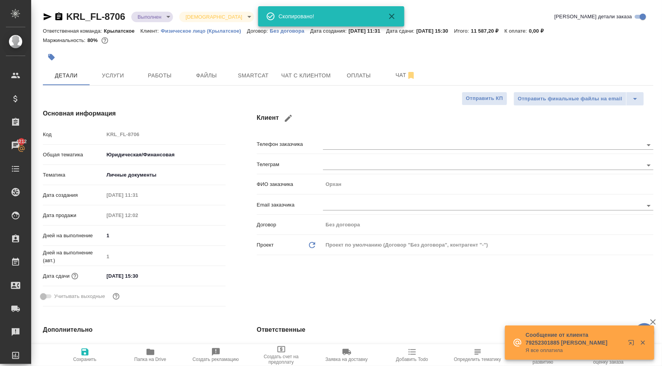
type textarea "x"
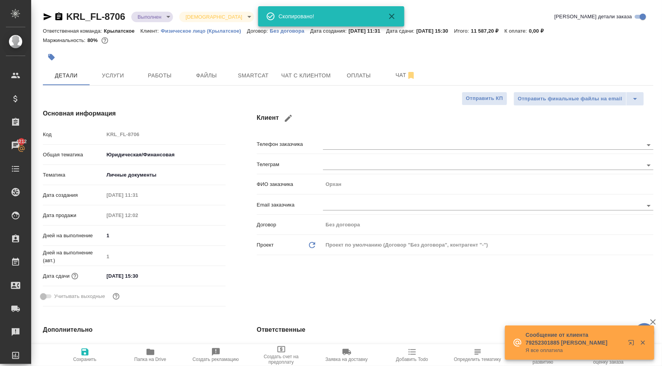
type textarea "x"
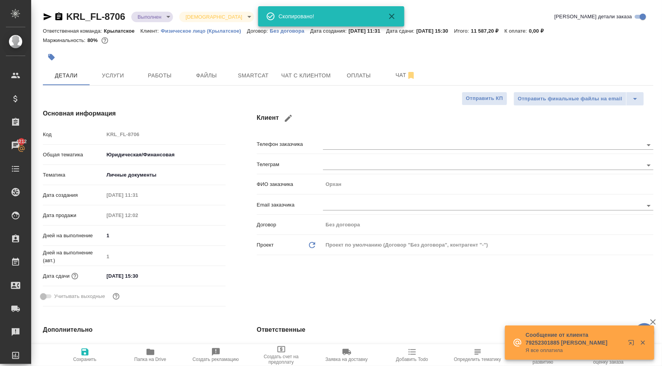
type textarea "x"
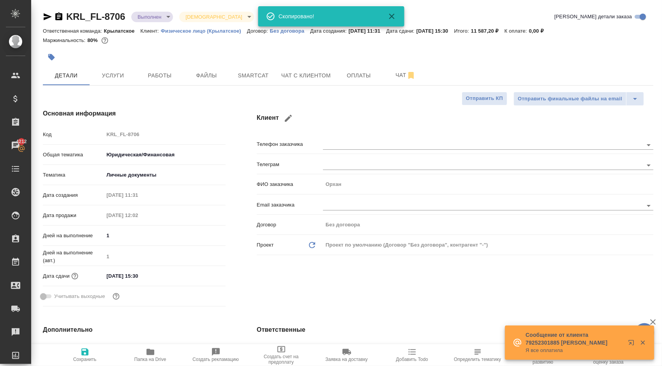
type textarea "x"
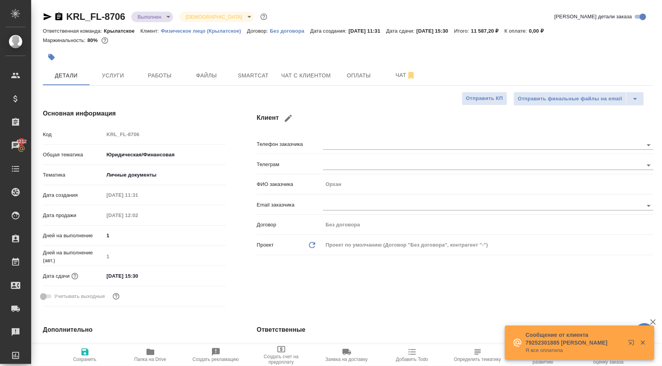
type textarea "x"
